Goal: Communication & Community: Answer question/provide support

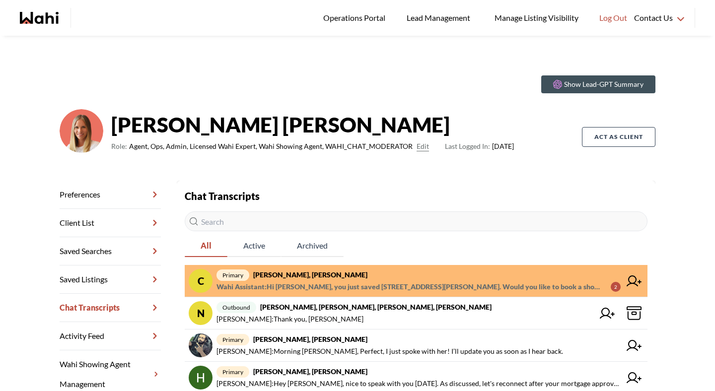
click at [379, 278] on span "primary Cheryl Zanetti, Michelle" at bounding box center [418, 275] width 404 height 12
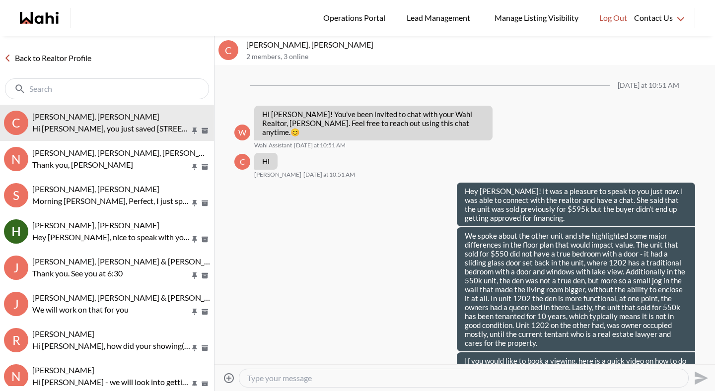
scroll to position [578, 0]
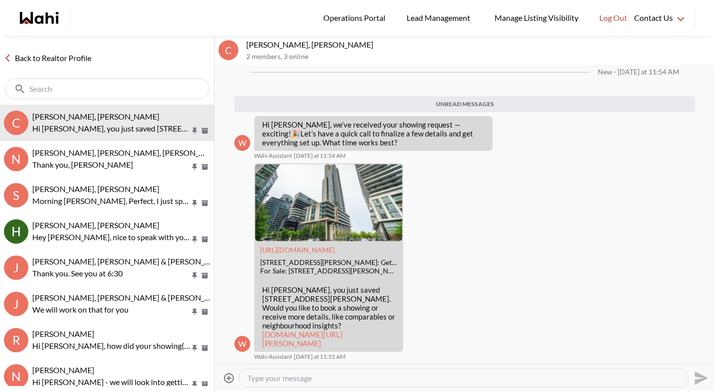
click at [387, 376] on textarea "Type your message" at bounding box center [463, 378] width 433 height 10
type textarea "Hey Cheryl, no need for a call we will work on this for you and be in touch on …"
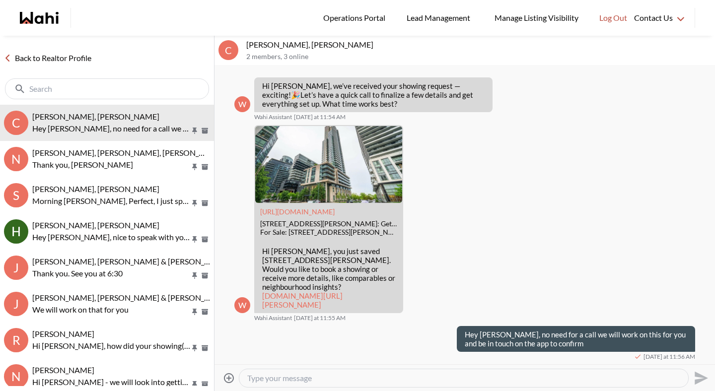
scroll to position [593, 0]
click at [61, 56] on link "Back to Realtor Profile" at bounding box center [47, 58] width 95 height 13
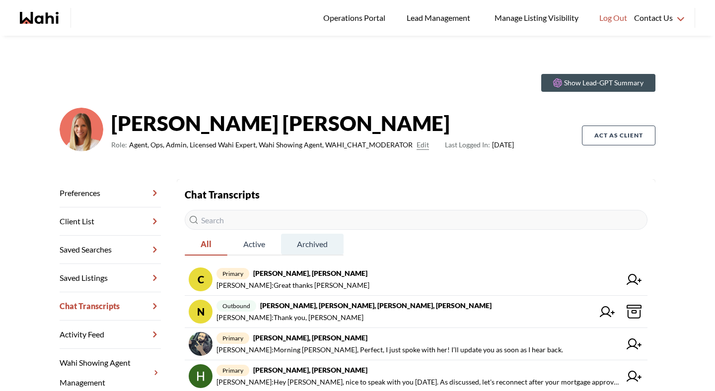
scroll to position [2, 0]
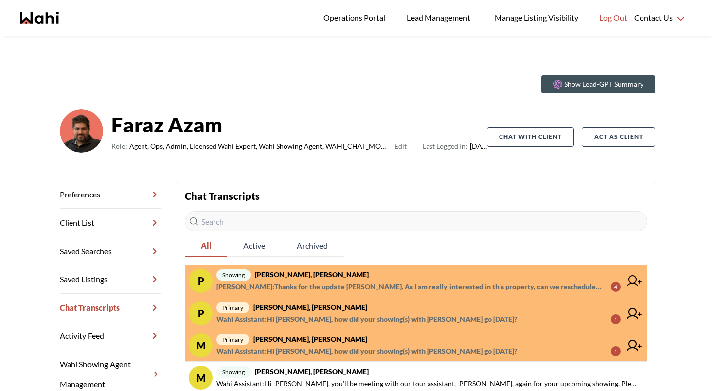
click at [336, 341] on span "primary [PERSON_NAME], [PERSON_NAME]" at bounding box center [418, 339] width 404 height 12
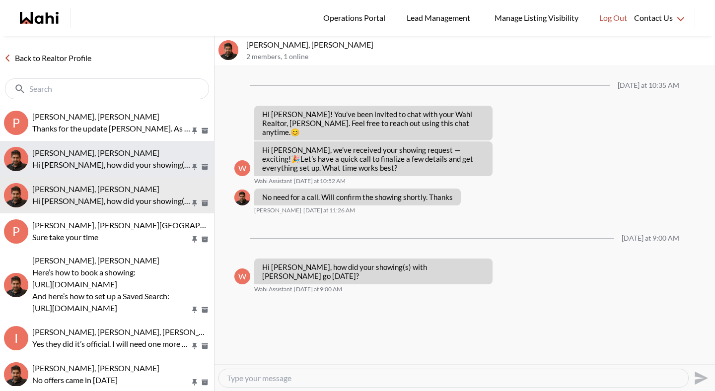
click at [111, 162] on p "Hi [PERSON_NAME], how did your showing(s) with [PERSON_NAME] go [DATE]?" at bounding box center [111, 165] width 158 height 12
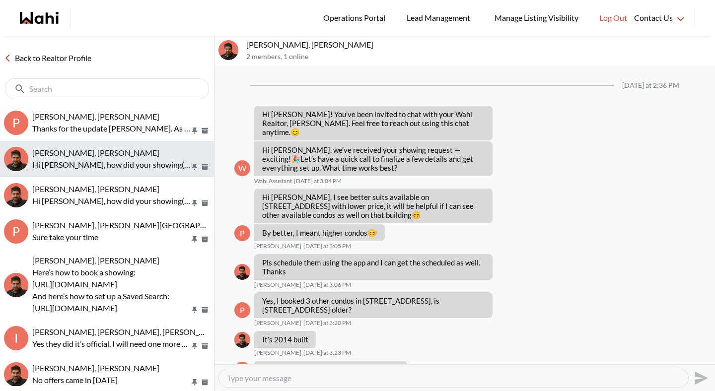
scroll to position [644, 0]
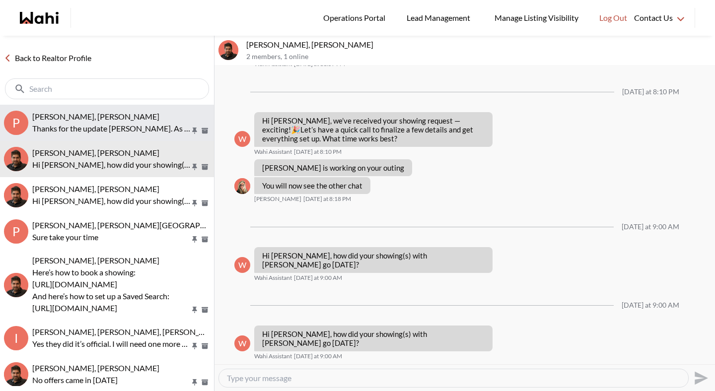
click at [104, 126] on p "Thanks for the update [PERSON_NAME]. As I am really interested in this property…" at bounding box center [111, 129] width 158 height 12
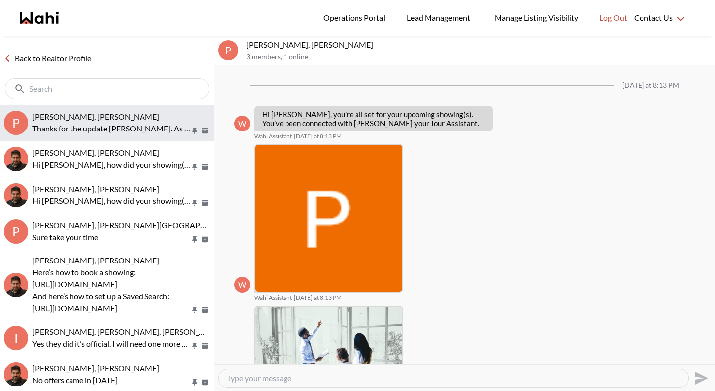
scroll to position [816, 0]
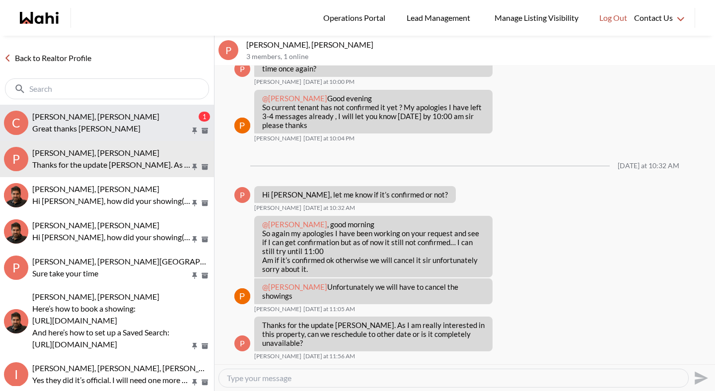
click at [77, 114] on span "[PERSON_NAME], [PERSON_NAME]" at bounding box center [95, 116] width 127 height 9
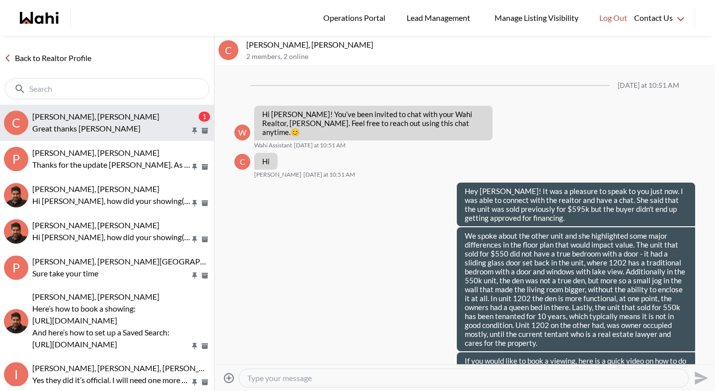
scroll to position [646, 0]
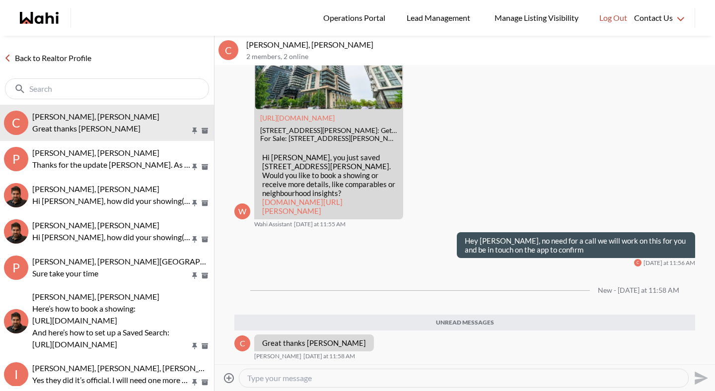
click at [74, 63] on link "Back to Realtor Profile" at bounding box center [47, 58] width 95 height 13
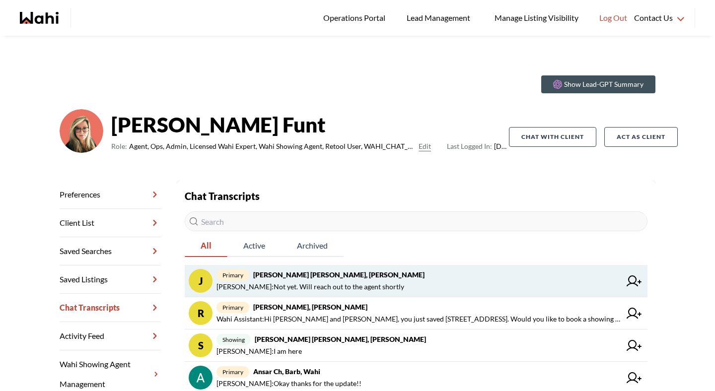
click at [396, 284] on span "[PERSON_NAME] : Not yet. Will reach out to the agent shortly" at bounding box center [418, 287] width 404 height 12
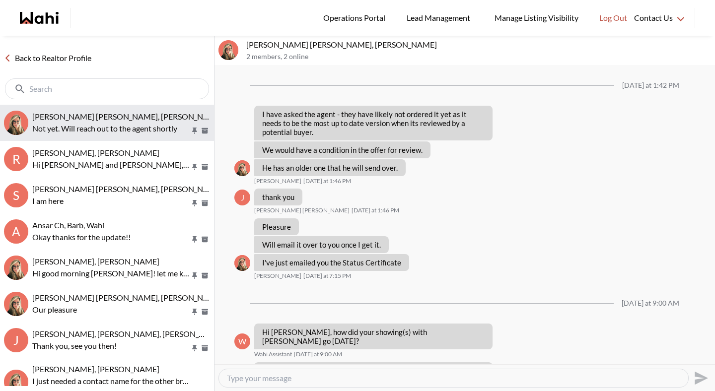
scroll to position [470, 0]
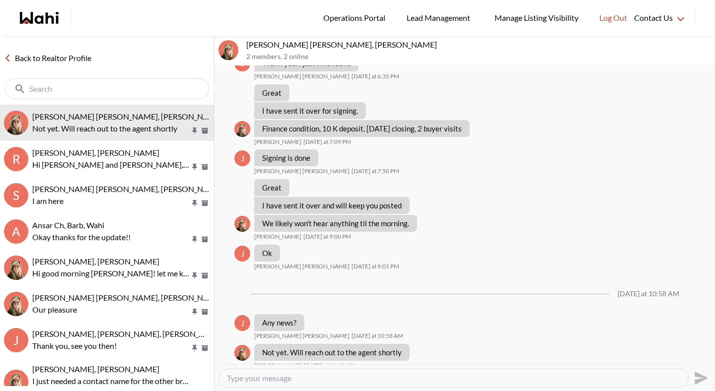
click at [79, 61] on link "Back to Realtor Profile" at bounding box center [47, 58] width 95 height 13
